Goal: Task Accomplishment & Management: Manage account settings

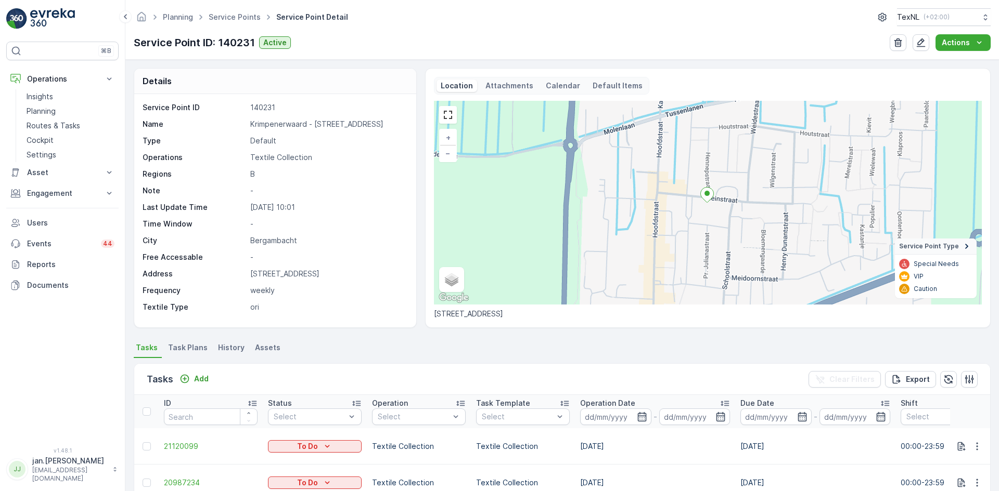
scroll to position [208, 0]
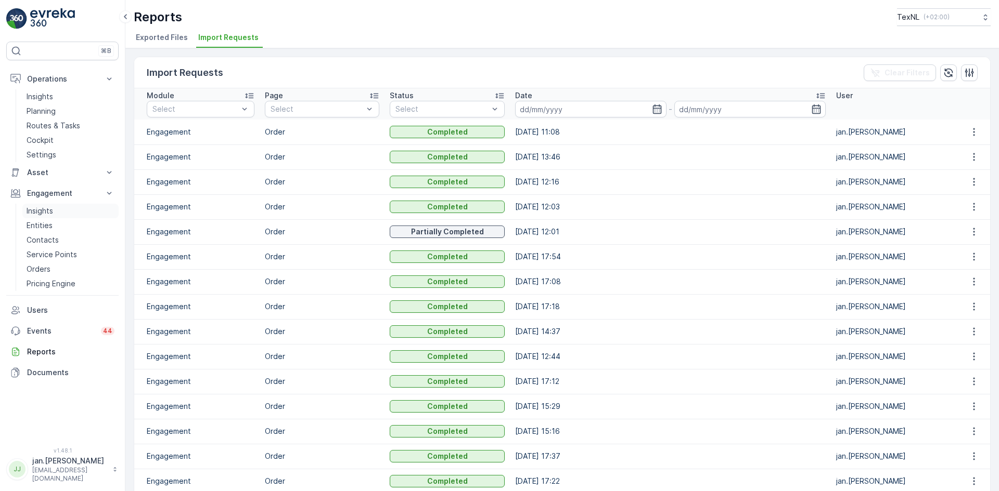
scroll to position [416, 0]
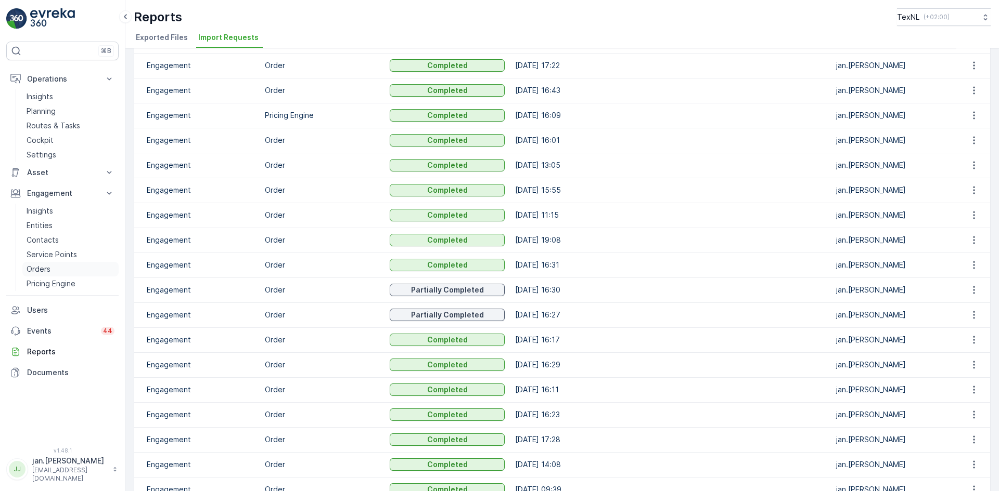
click at [48, 268] on p "Orders" at bounding box center [39, 269] width 24 height 10
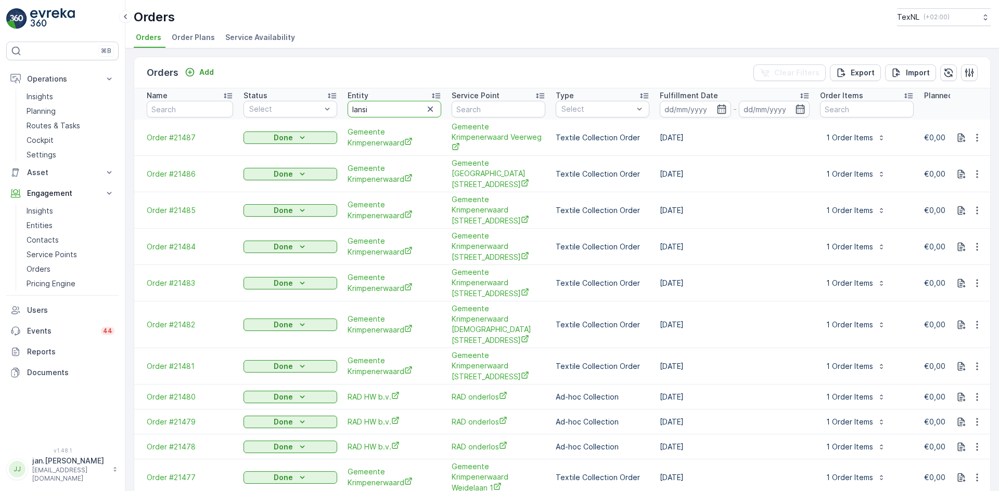
type input "lansin"
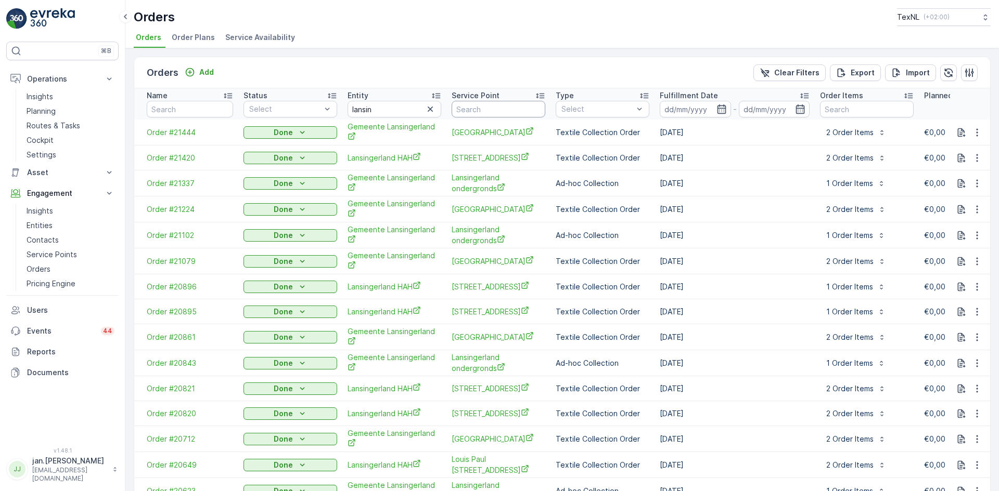
click at [483, 112] on input "text" at bounding box center [498, 109] width 94 height 17
type input "onder"
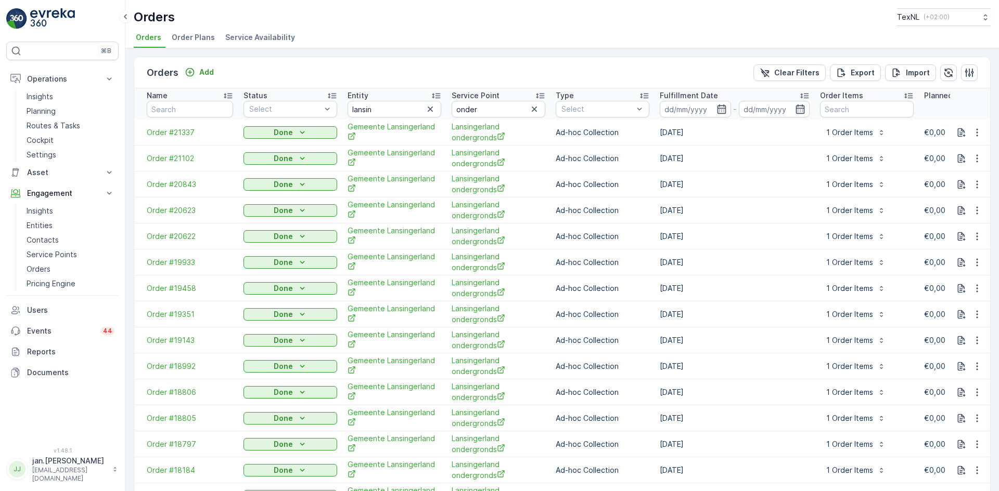
drag, startPoint x: 661, startPoint y: 276, endPoint x: 700, endPoint y: 275, distance: 39.0
click at [700, 276] on td "01.07.2025" at bounding box center [734, 289] width 160 height 26
click at [900, 73] on div "Import" at bounding box center [910, 73] width 38 height 10
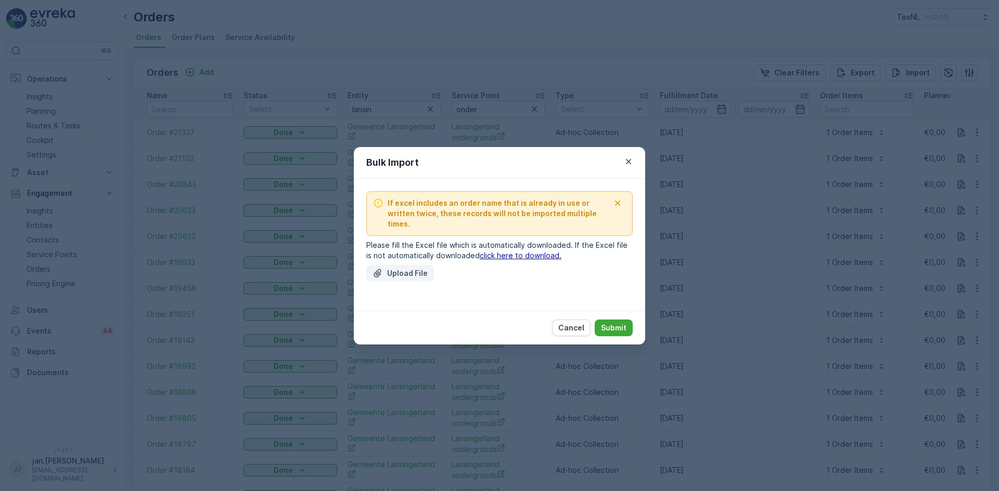
click at [422, 269] on p "Upload File" at bounding box center [407, 273] width 41 height 10
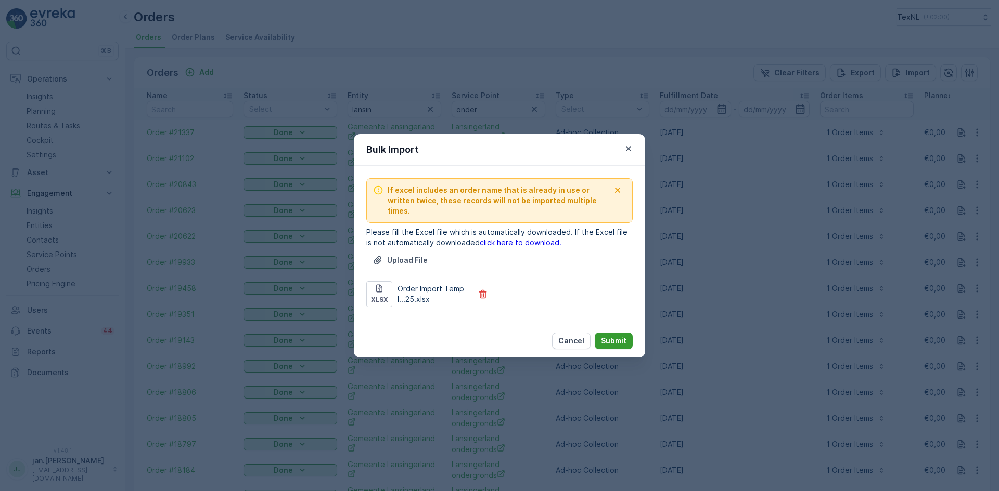
click at [616, 336] on p "Submit" at bounding box center [613, 341] width 25 height 10
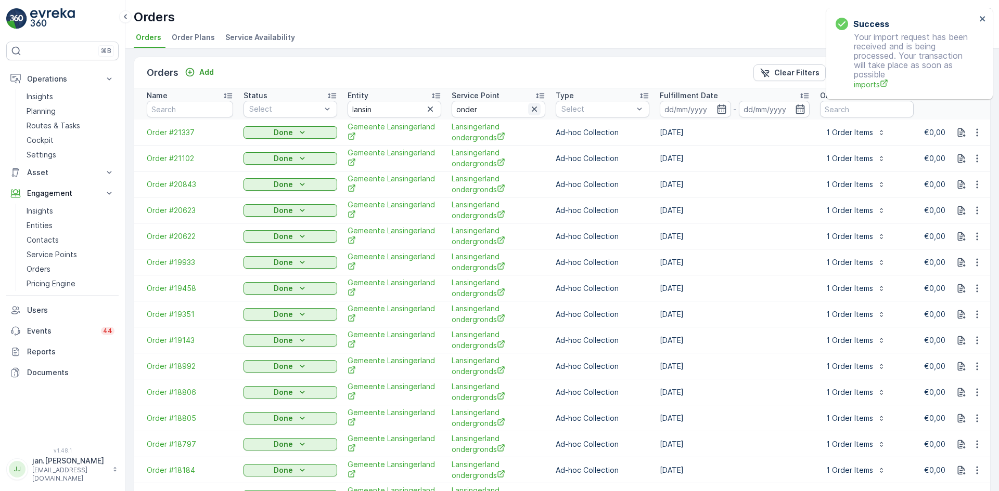
click at [533, 105] on icon "button" at bounding box center [534, 109] width 10 height 10
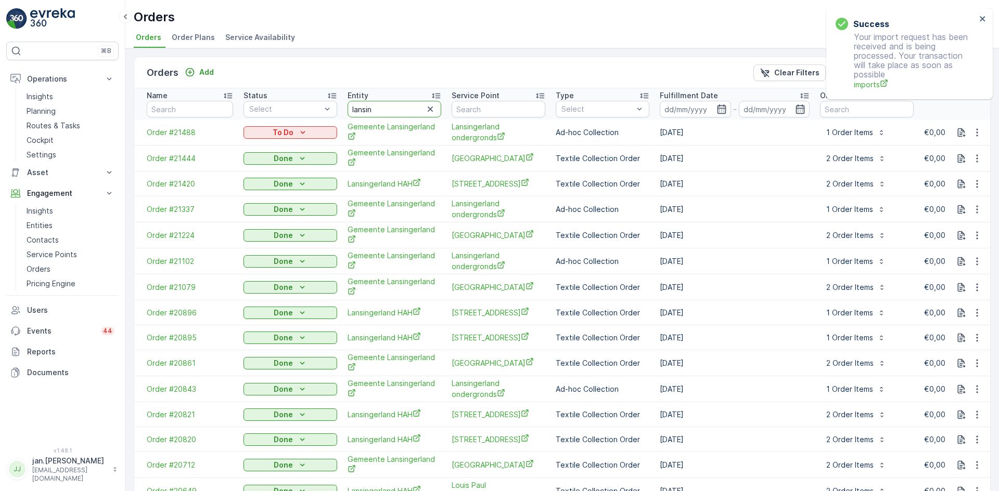
drag, startPoint x: 386, startPoint y: 104, endPoint x: 337, endPoint y: 112, distance: 50.0
click at [338, 112] on tr "Name Status Select Entity lansin Service Point Type Select Fulfillment Date - O…" at bounding box center [862, 103] width 1457 height 31
click at [179, 133] on span "Order #21488" at bounding box center [190, 132] width 86 height 10
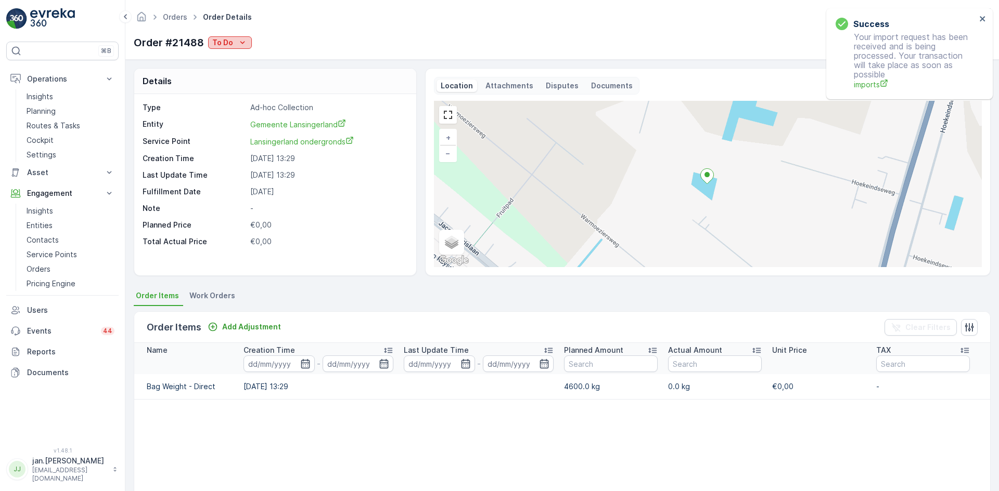
click at [224, 39] on p "To Do" at bounding box center [222, 42] width 21 height 10
click at [222, 58] on span "Done" at bounding box center [223, 58] width 19 height 10
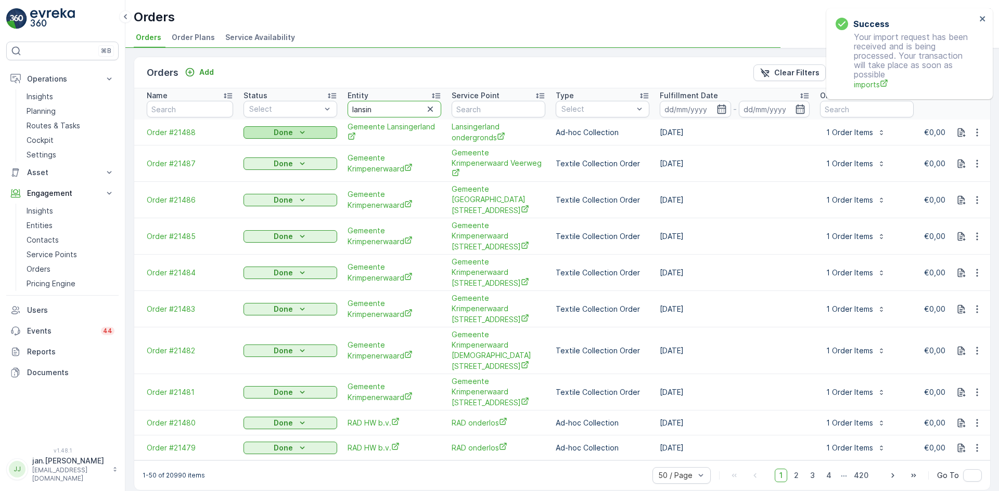
drag, startPoint x: 379, startPoint y: 111, endPoint x: 271, endPoint y: 127, distance: 108.3
click at [271, 127] on table "Name Status Select Entity lansin Service Point Type Select Fulfillment Date - O…" at bounding box center [862, 274] width 1457 height 372
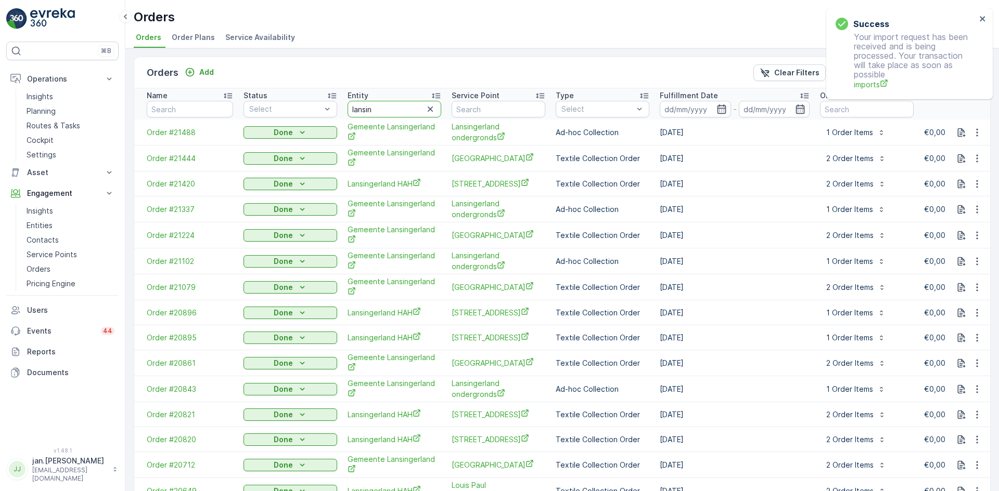
drag, startPoint x: 378, startPoint y: 107, endPoint x: 253, endPoint y: 121, distance: 125.5
type input "avri"
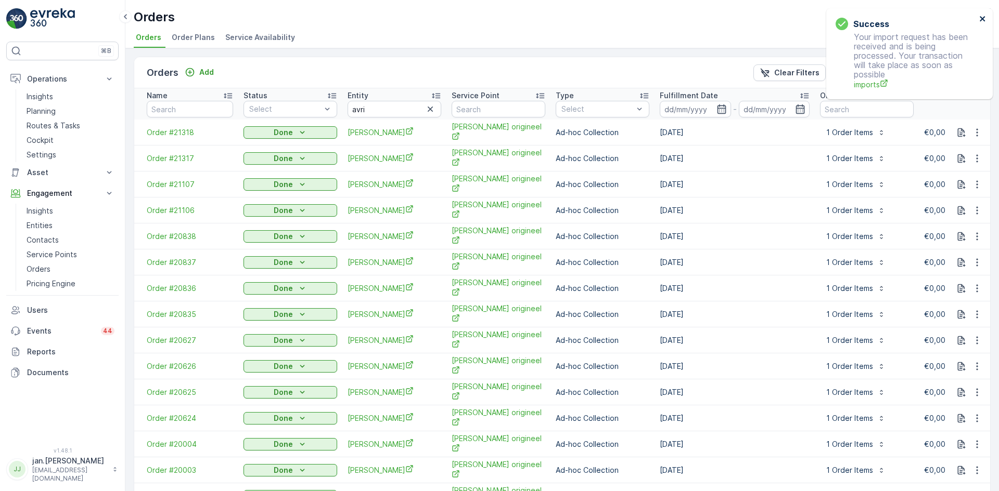
drag, startPoint x: 980, startPoint y: 17, endPoint x: 970, endPoint y: 34, distance: 19.8
click at [980, 17] on icon "close" at bounding box center [981, 18] width 5 height 5
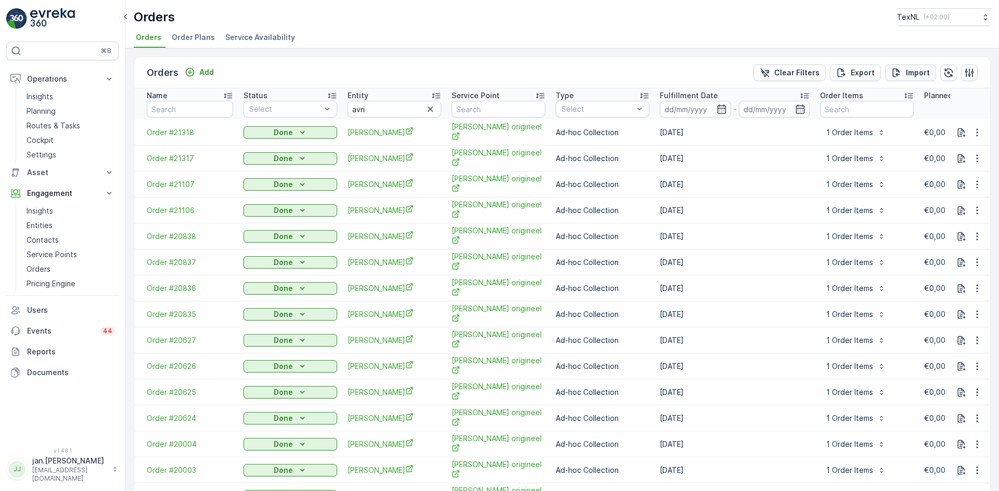
click at [915, 72] on p "Import" at bounding box center [917, 73] width 24 height 10
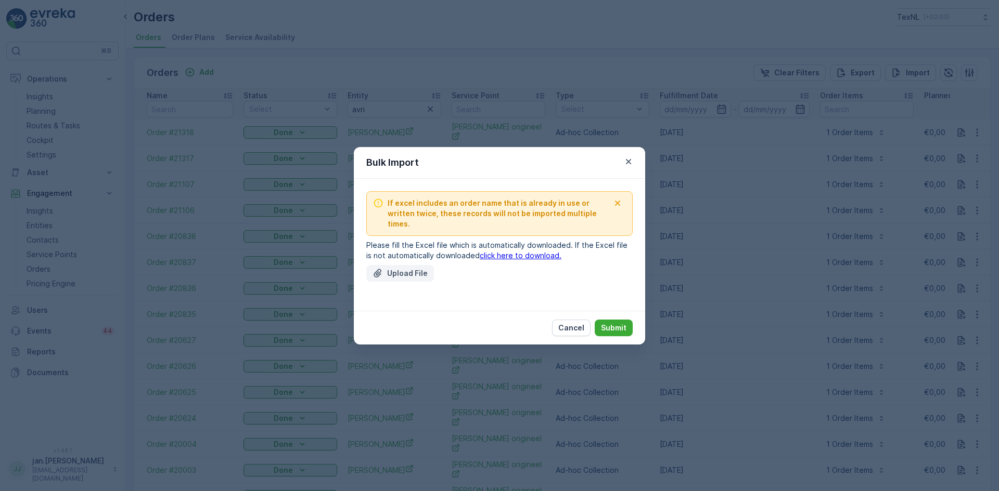
click at [410, 268] on p "Upload File" at bounding box center [407, 273] width 41 height 10
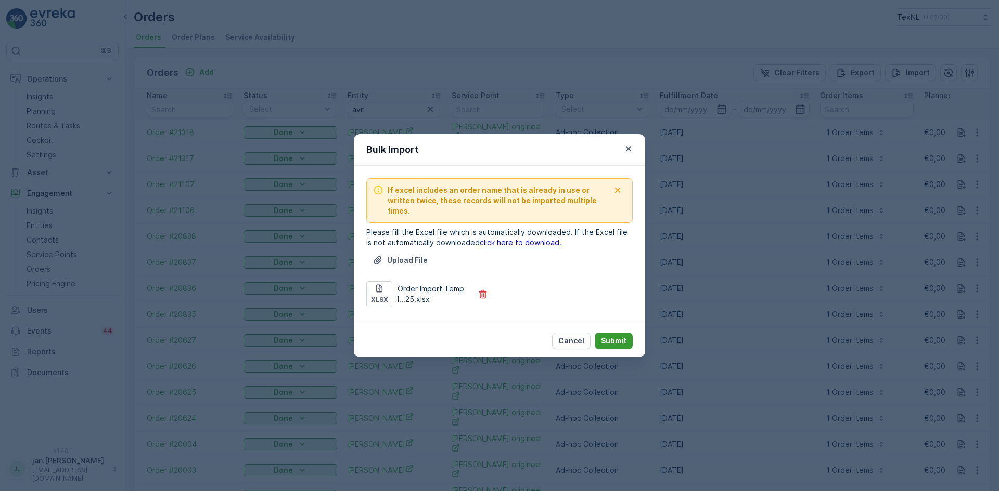
click at [610, 336] on p "Submit" at bounding box center [613, 341] width 25 height 10
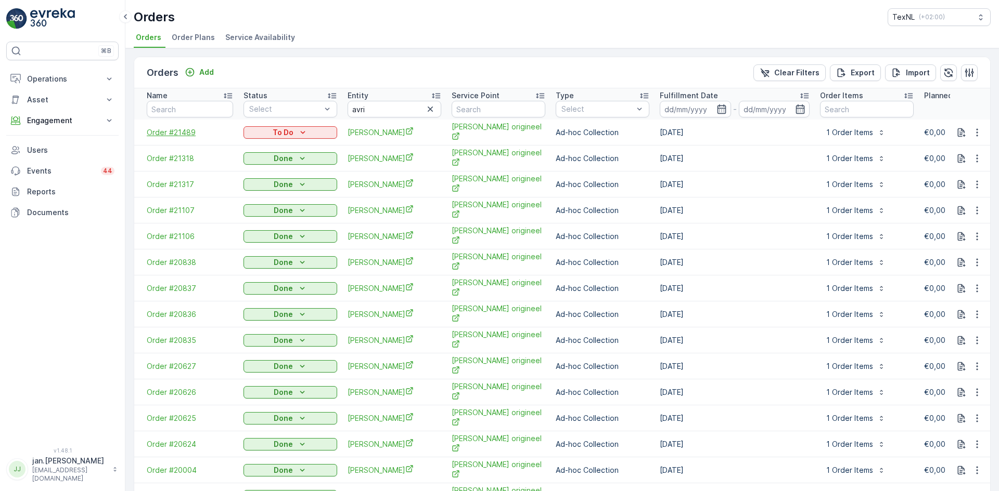
click at [179, 133] on span "Order #21489" at bounding box center [190, 132] width 86 height 10
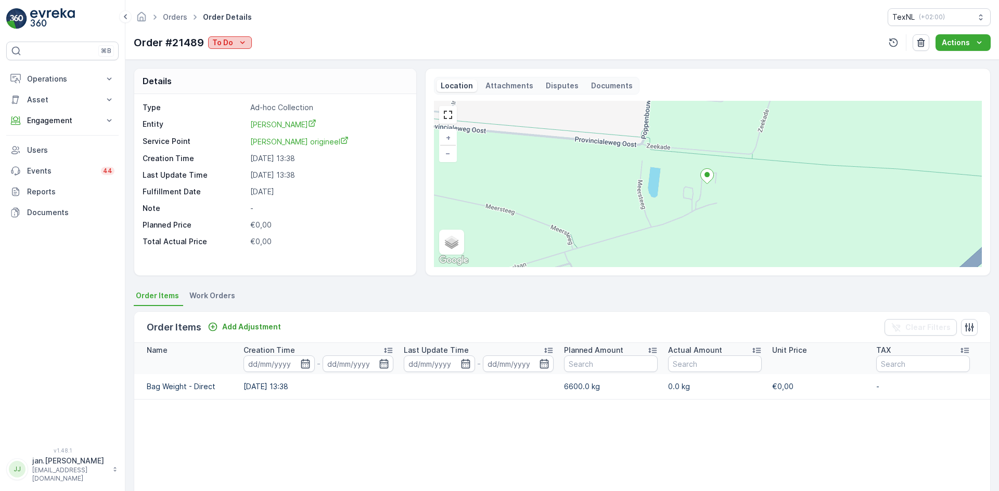
click at [231, 42] on p "To Do" at bounding box center [222, 42] width 21 height 10
click at [224, 61] on span "Done" at bounding box center [223, 58] width 19 height 10
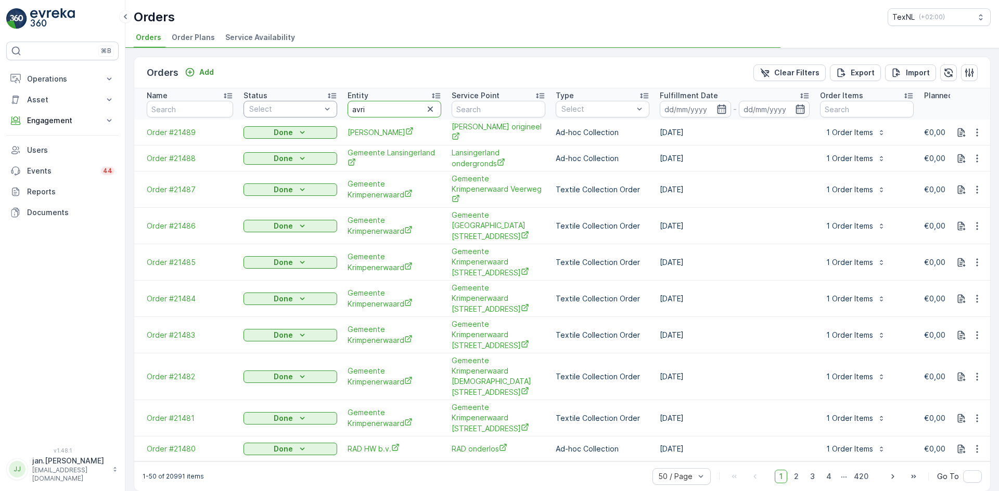
drag, startPoint x: 375, startPoint y: 111, endPoint x: 275, endPoint y: 114, distance: 100.4
click at [275, 113] on tr "Name Status Select Entity avri Service Point Type Select Fulfillment Date - Ord…" at bounding box center [862, 103] width 1457 height 31
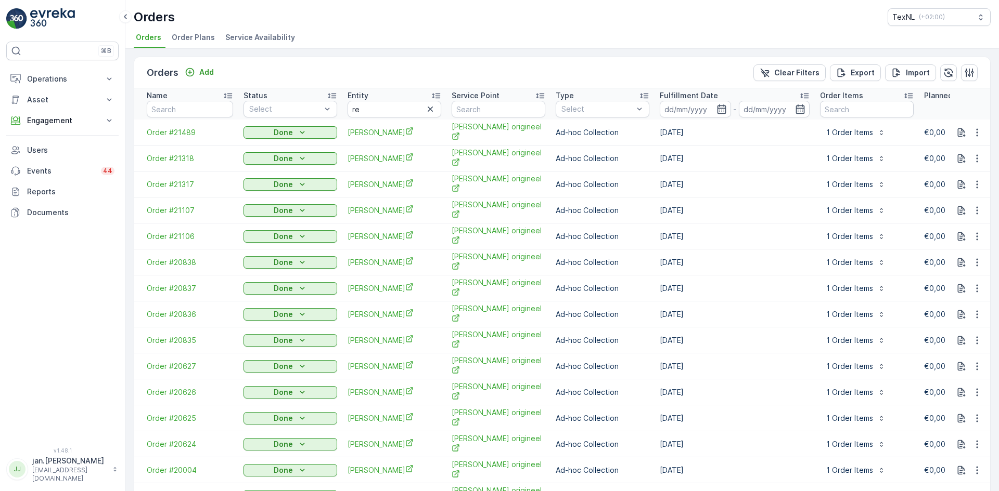
type input "avri"
type input "re"
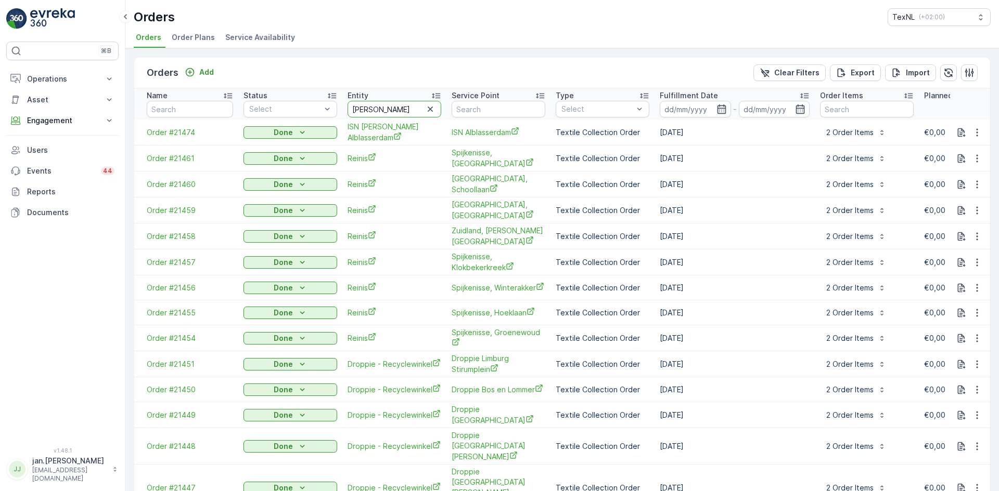
type input "renew"
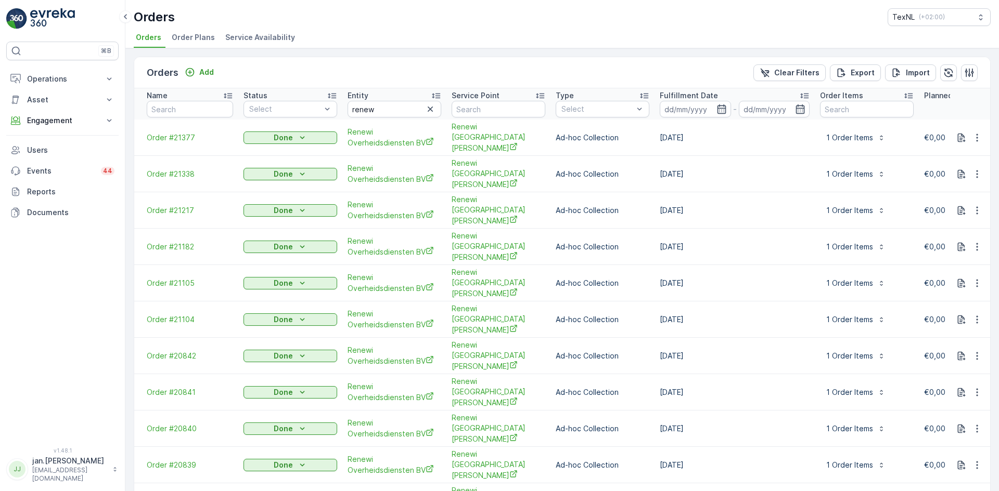
click at [681, 94] on p "Fulfillment Date" at bounding box center [688, 95] width 58 height 10
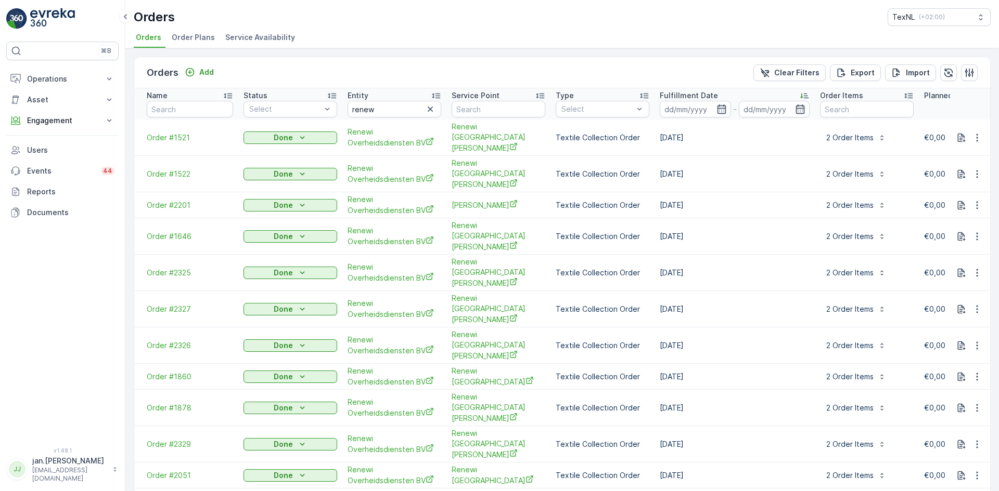
click at [691, 95] on p "Fulfillment Date" at bounding box center [688, 95] width 58 height 10
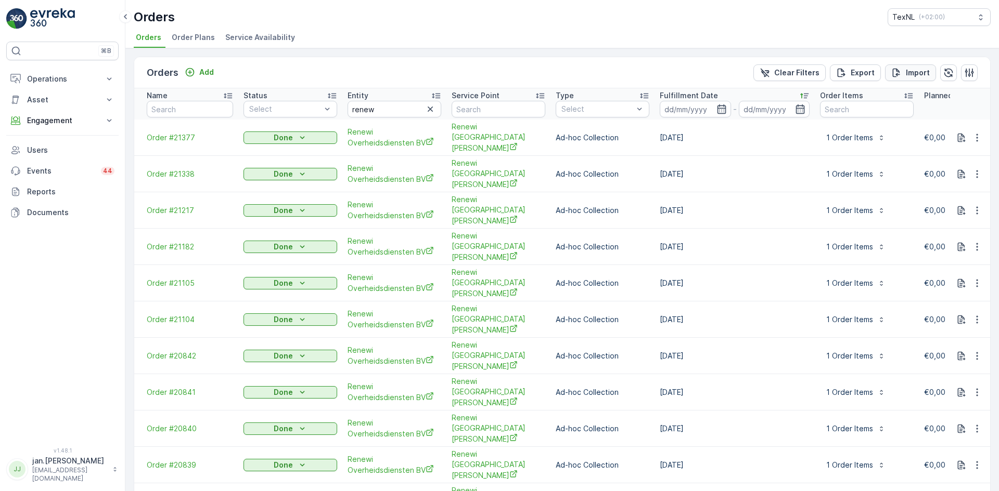
click at [903, 76] on div "Import" at bounding box center [910, 73] width 38 height 10
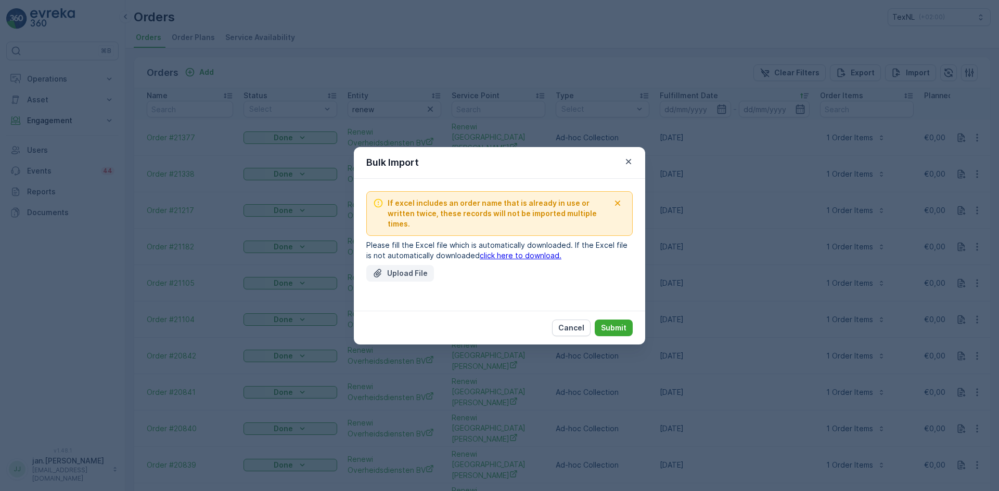
click at [417, 265] on button "Upload File" at bounding box center [400, 273] width 68 height 17
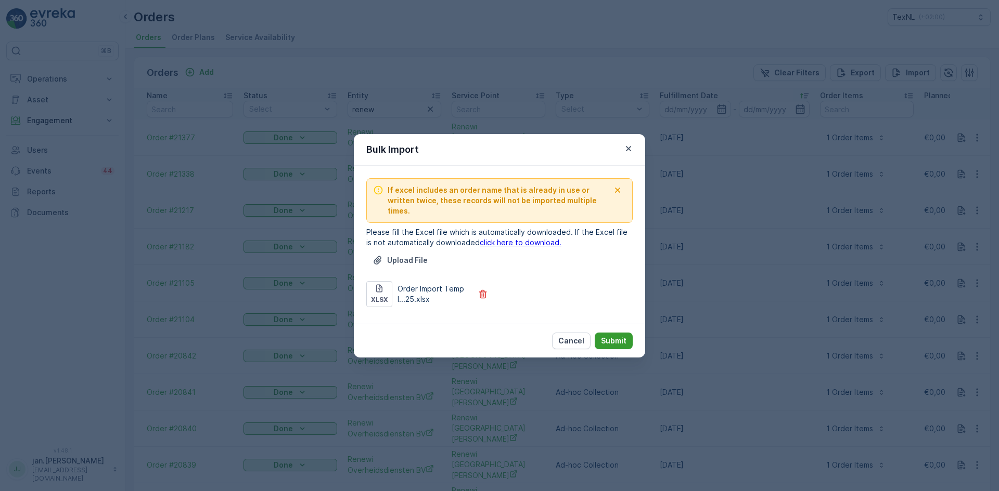
click at [617, 336] on p "Submit" at bounding box center [613, 341] width 25 height 10
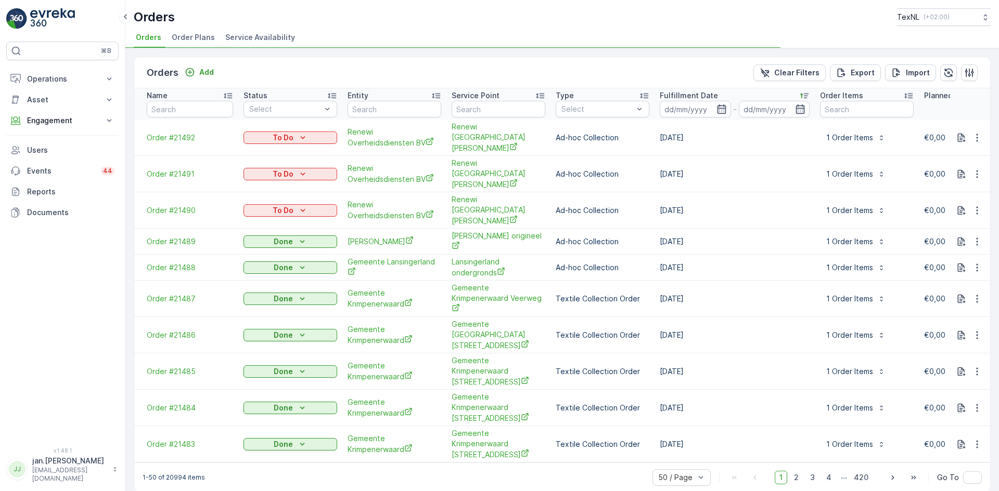
type input "renew"
click at [180, 133] on span "Order #21492" at bounding box center [190, 138] width 86 height 10
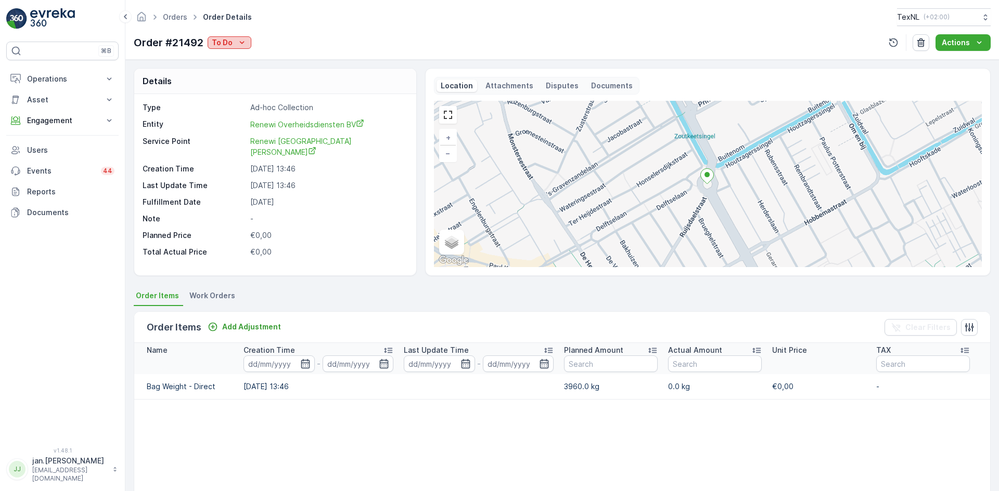
click at [231, 41] on p "To Do" at bounding box center [222, 42] width 21 height 10
click at [226, 59] on span "Done" at bounding box center [223, 58] width 19 height 10
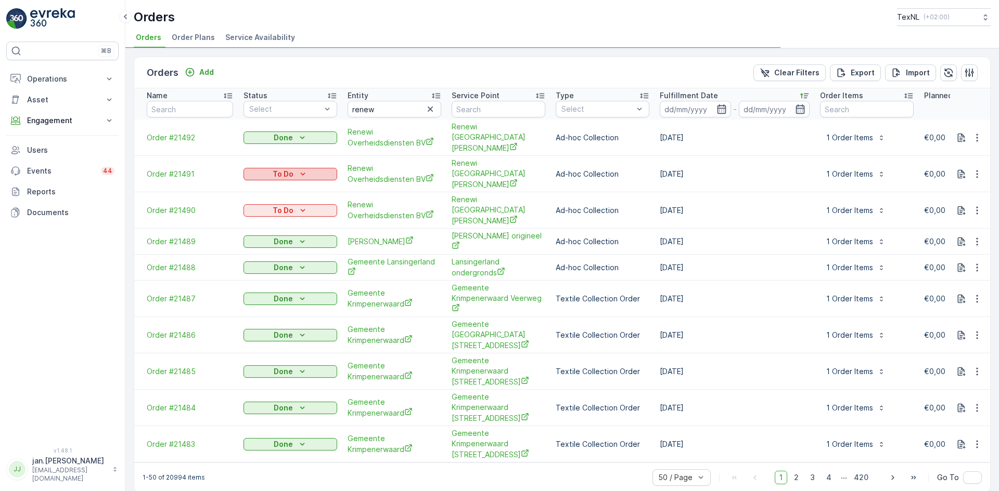
click at [283, 169] on p "To Do" at bounding box center [283, 174] width 21 height 10
click at [264, 172] on span "Done" at bounding box center [259, 174] width 19 height 10
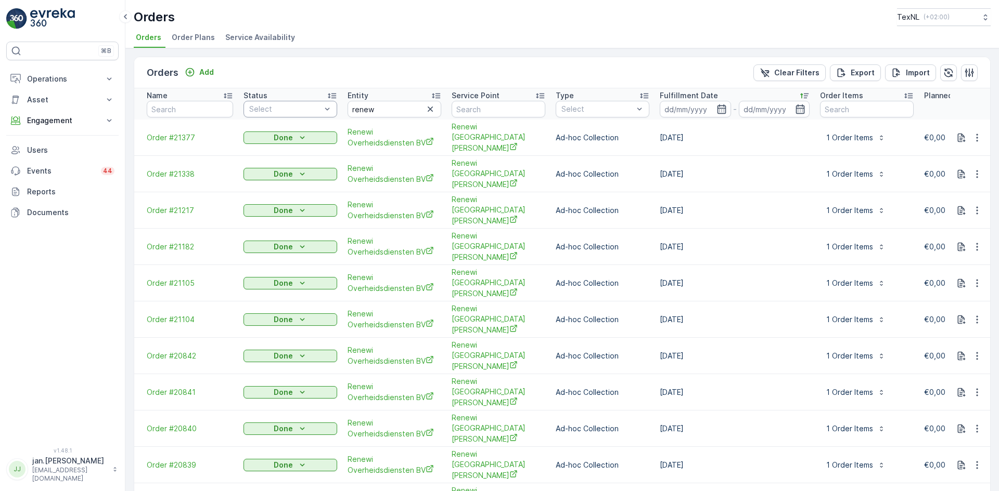
click at [282, 107] on div at bounding box center [285, 109] width 74 height 8
click at [254, 152] on div at bounding box center [254, 152] width 8 height 8
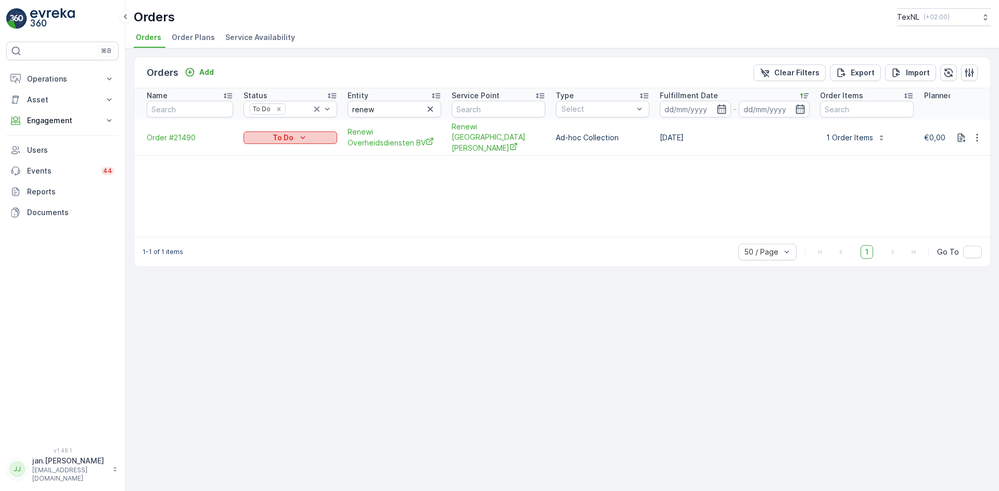
click at [278, 133] on p "To Do" at bounding box center [283, 138] width 21 height 10
click at [251, 147] on span "Done" at bounding box center [259, 148] width 19 height 10
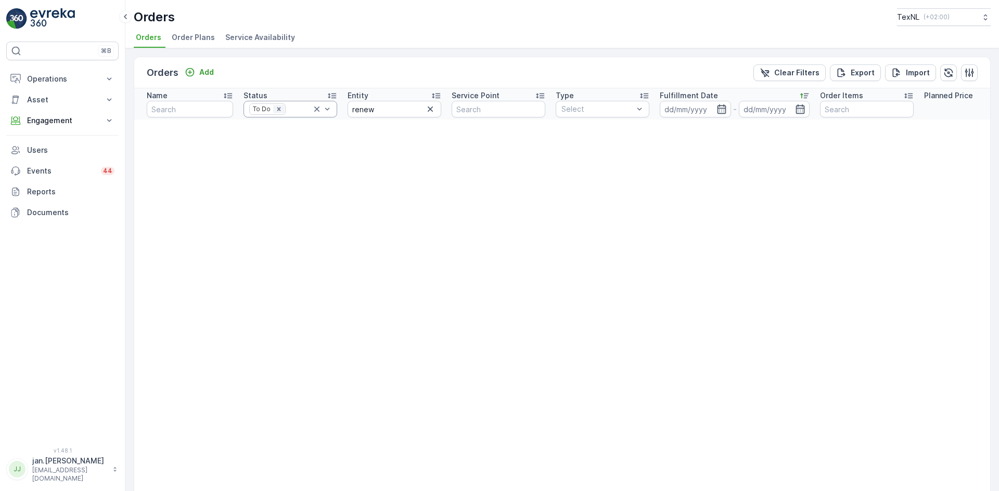
click at [281, 108] on icon "Remove To Do" at bounding box center [278, 109] width 7 height 7
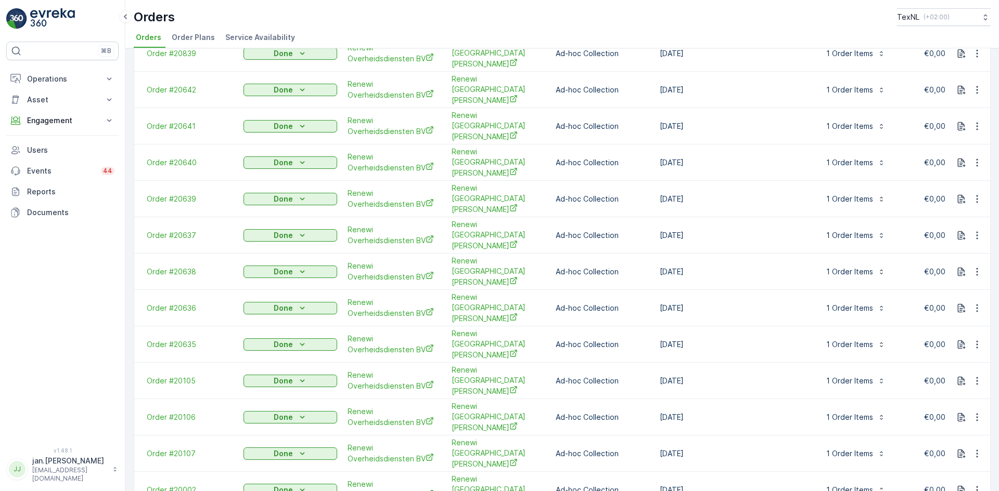
scroll to position [416, 0]
